Goal: Task Accomplishment & Management: Use online tool/utility

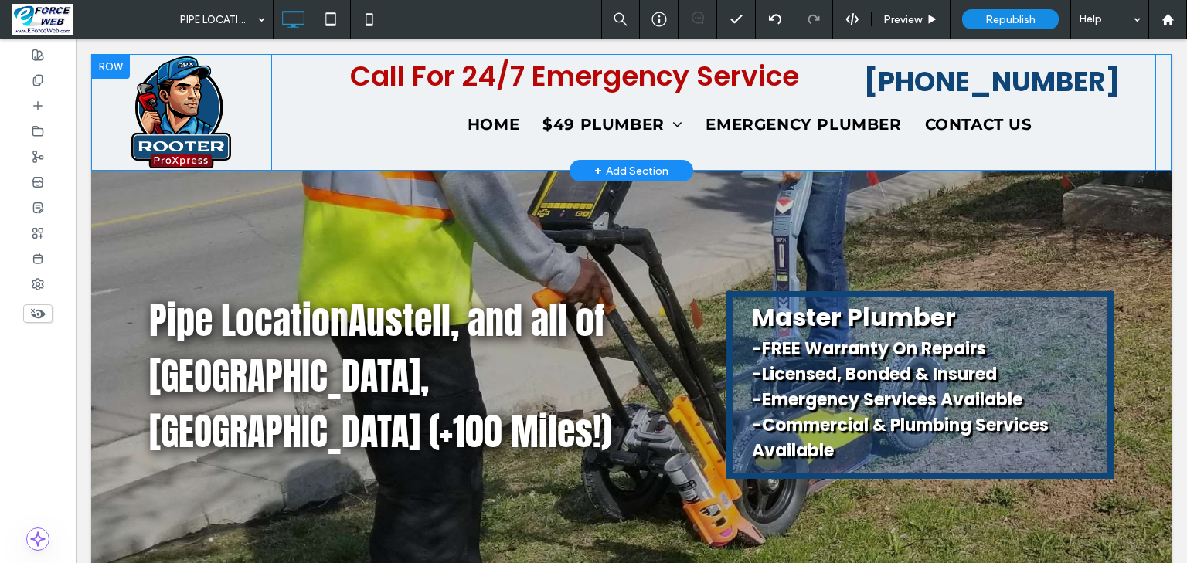
drag, startPoint x: 76, startPoint y: 39, endPoint x: 100, endPoint y: 63, distance: 35.0
click at [100, 63] on div at bounding box center [110, 66] width 39 height 25
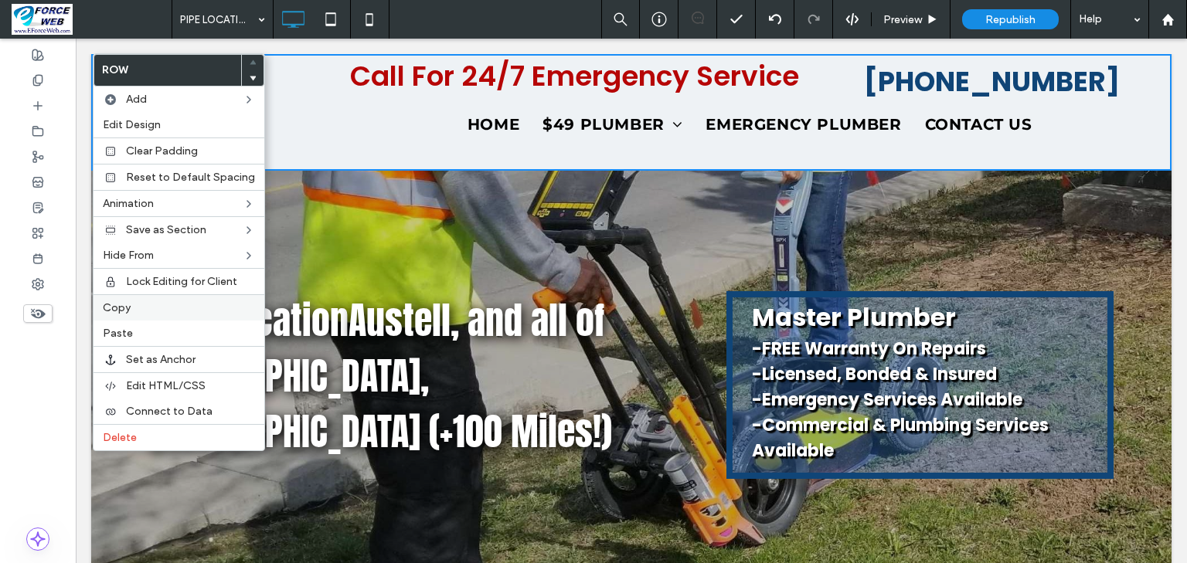
click at [109, 310] on span "Copy" at bounding box center [117, 307] width 28 height 13
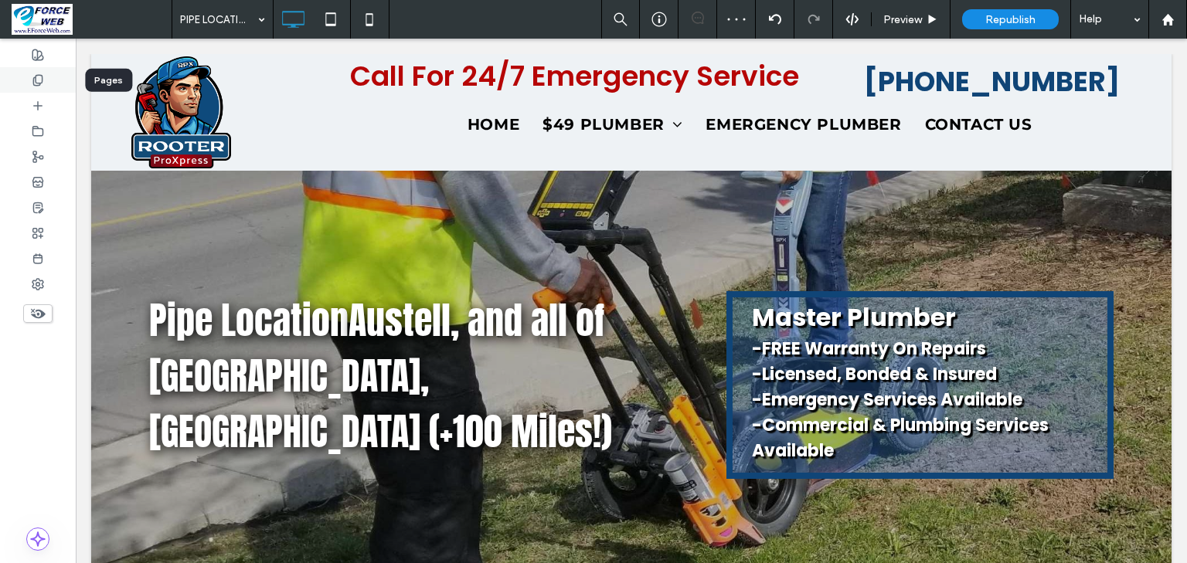
click at [40, 83] on use at bounding box center [37, 80] width 9 height 10
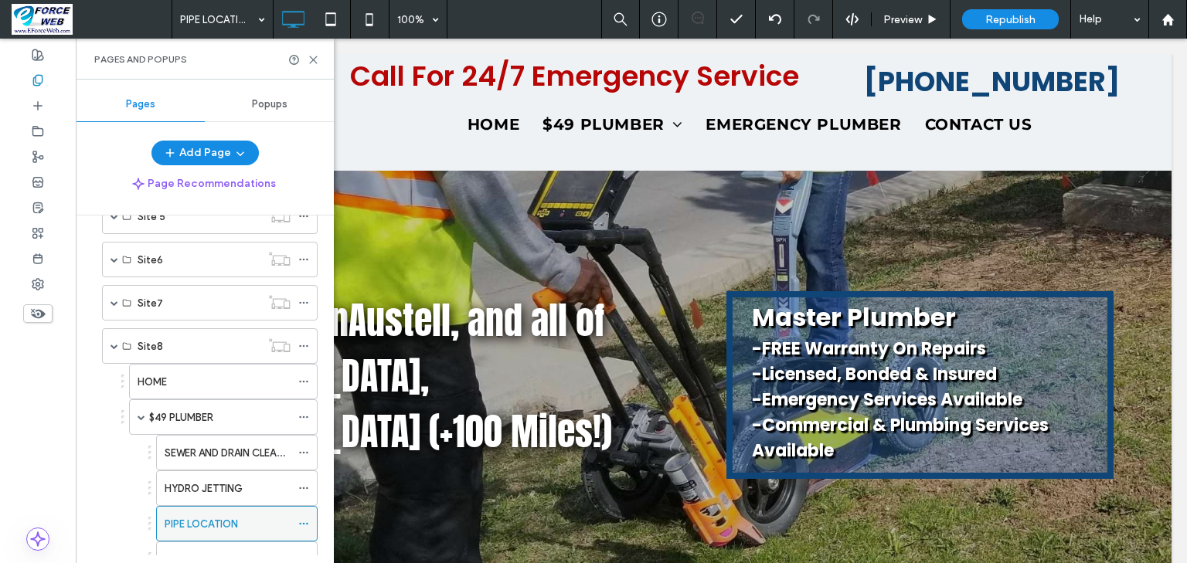
scroll to position [556, 0]
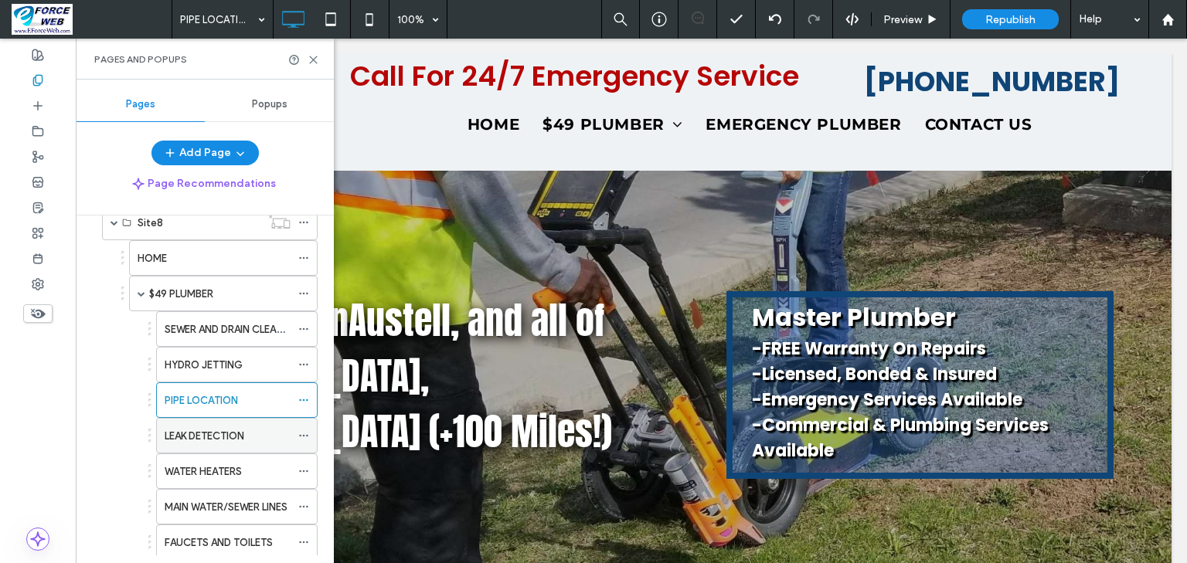
click at [200, 430] on label "LEAK DETECTION" at bounding box center [205, 436] width 80 height 27
click at [314, 57] on div "LEAK DETECTION 100% Preview Republish Help Site Comments Team & Clients Automat…" at bounding box center [593, 281] width 1187 height 563
click at [314, 60] on use at bounding box center [313, 59] width 7 height 7
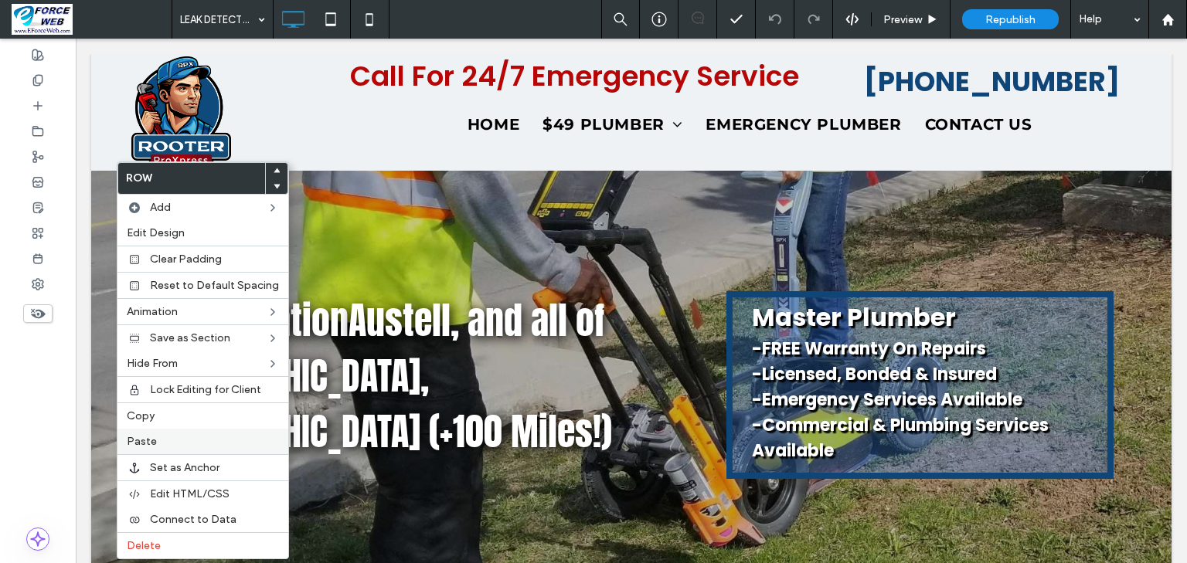
click at [148, 440] on span "Paste" at bounding box center [142, 441] width 30 height 13
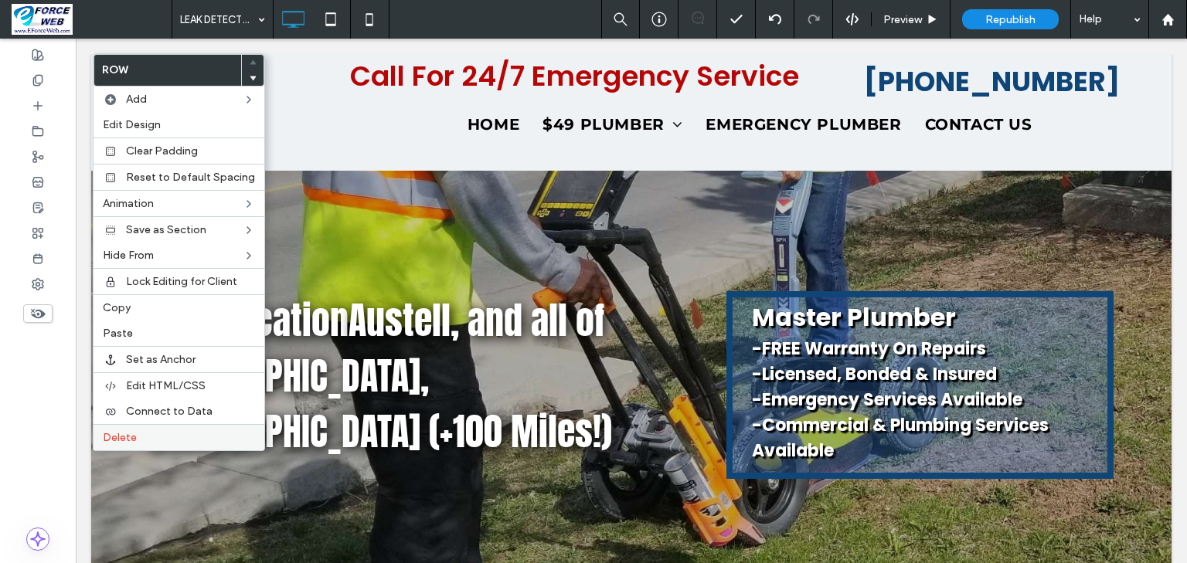
click at [106, 431] on span "Delete" at bounding box center [120, 437] width 34 height 13
